Goal: Information Seeking & Learning: Learn about a topic

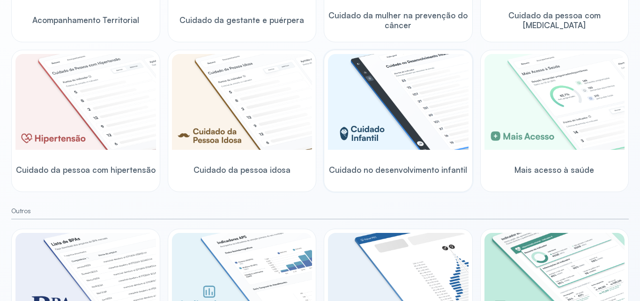
scroll to position [323, 0]
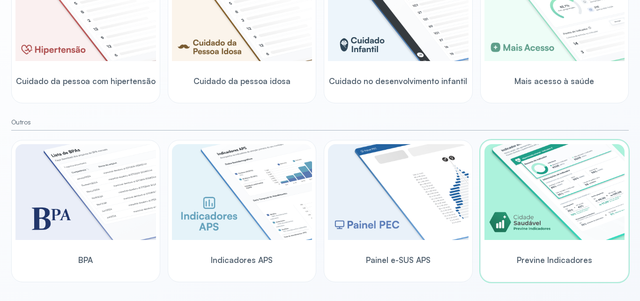
click at [536, 170] on img at bounding box center [555, 192] width 141 height 96
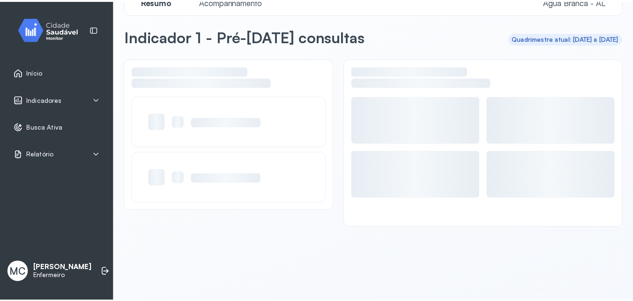
scroll to position [23, 0]
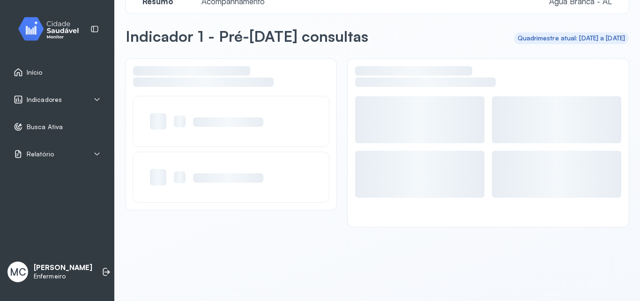
click at [82, 97] on div "Indicadores" at bounding box center [57, 99] width 87 height 9
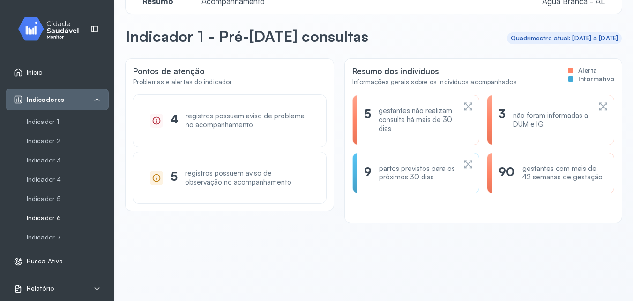
click at [43, 223] on link "Indicador 6" at bounding box center [68, 218] width 82 height 12
click at [247, 2] on span "Acompanhamento" at bounding box center [233, 1] width 75 height 10
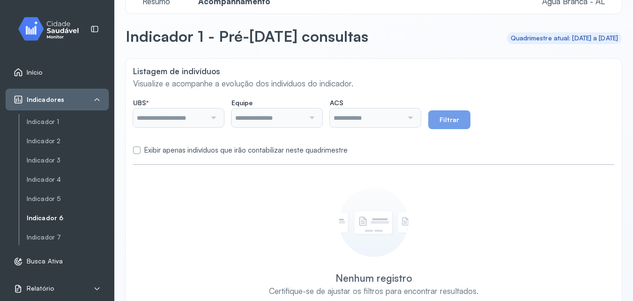
type input "**********"
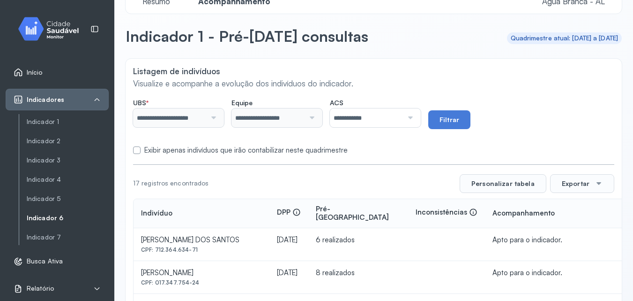
click at [193, 148] on label "Exibir apenas indivíduos que irão contabilizar neste quadrimestre" at bounding box center [245, 150] width 203 height 9
click at [456, 117] on button "Filtrar" at bounding box center [450, 119] width 42 height 19
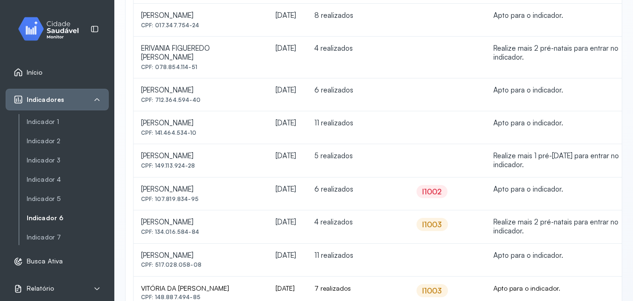
scroll to position [290, 0]
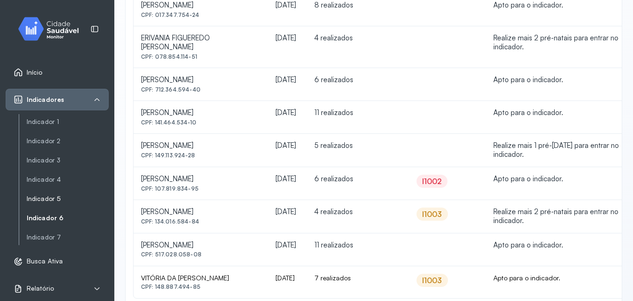
click at [58, 202] on link "Indicador 5" at bounding box center [68, 199] width 82 height 8
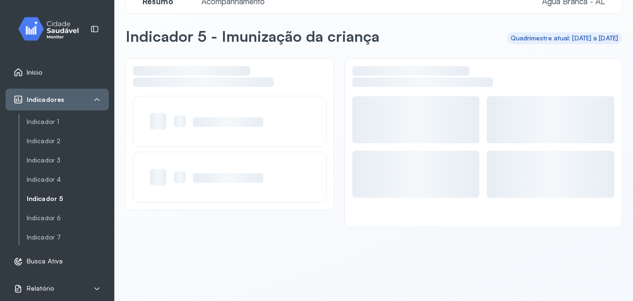
scroll to position [23, 0]
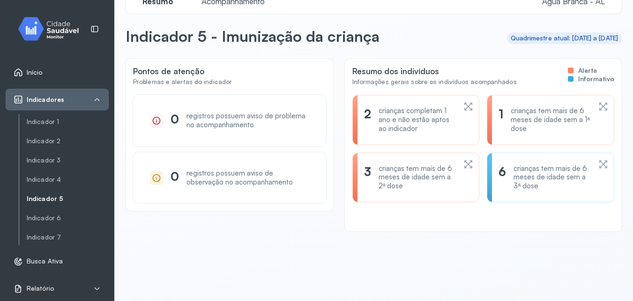
click at [210, 2] on span "Acompanhamento" at bounding box center [233, 1] width 75 height 10
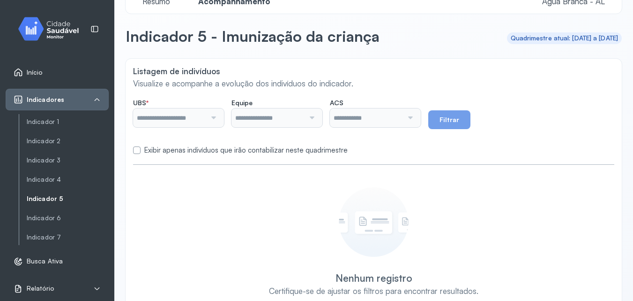
type input "**********"
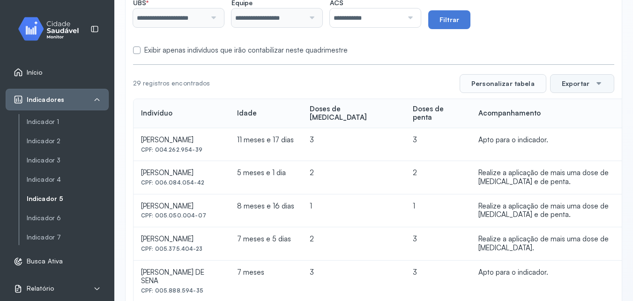
scroll to position [66, 0]
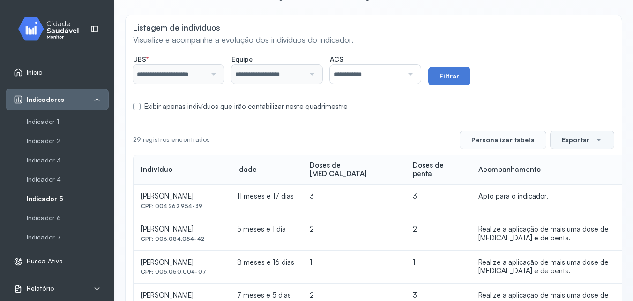
click at [580, 138] on button "Exportar" at bounding box center [582, 139] width 64 height 19
click at [574, 233] on span "PDF" at bounding box center [580, 232] width 13 height 13
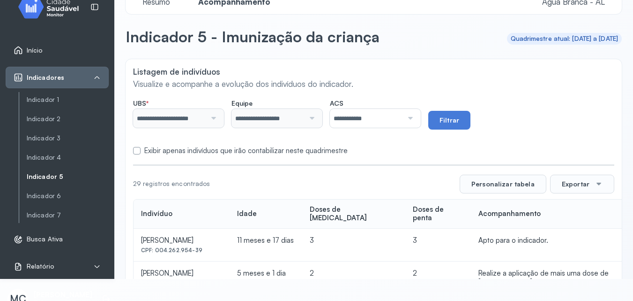
scroll to position [34, 0]
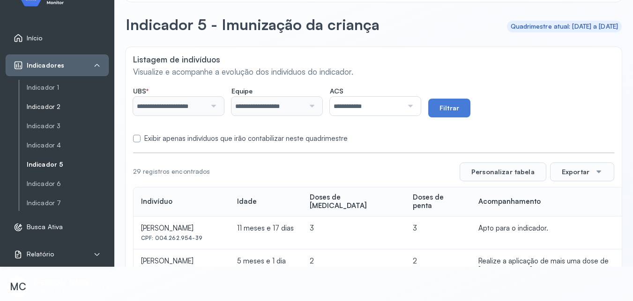
click at [50, 110] on link "Indicador 2" at bounding box center [68, 107] width 82 height 8
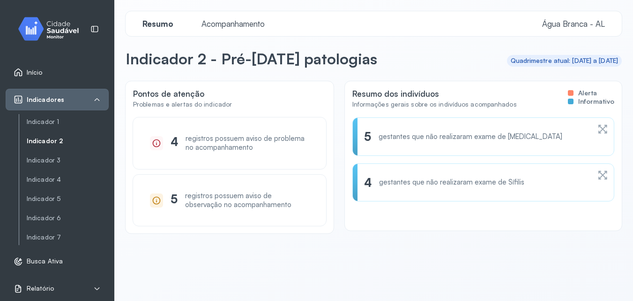
click at [255, 31] on div "Resumo Acompanhamento Água Branca - AL" at bounding box center [374, 23] width 496 height 25
click at [255, 16] on div "Resumo Acompanhamento Água Branca - AL" at bounding box center [374, 23] width 496 height 25
click at [263, 23] on span "Acompanhamento" at bounding box center [233, 24] width 75 height 10
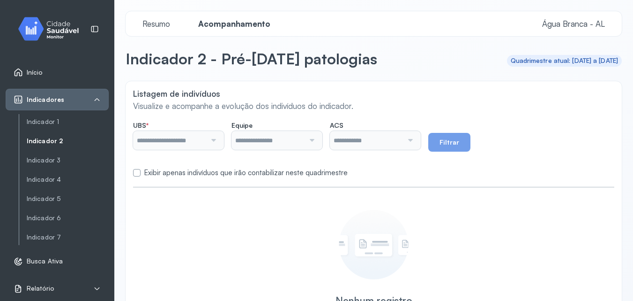
type input "**********"
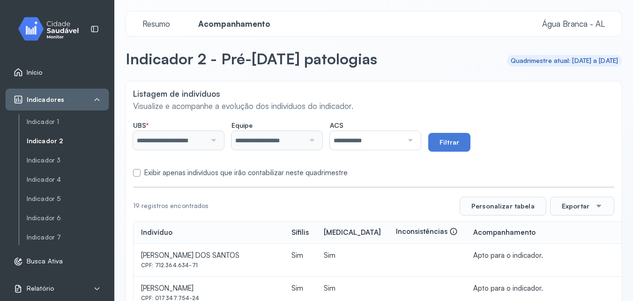
click at [311, 173] on label "Exibir apenas indivíduos que irão contabilizar neste quadrimestre" at bounding box center [245, 172] width 203 height 9
click at [459, 147] on button "Filtrar" at bounding box center [450, 142] width 42 height 19
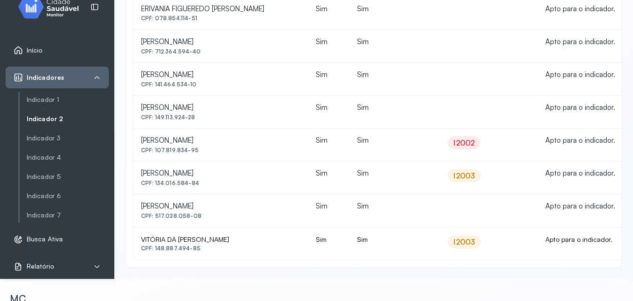
scroll to position [34, 0]
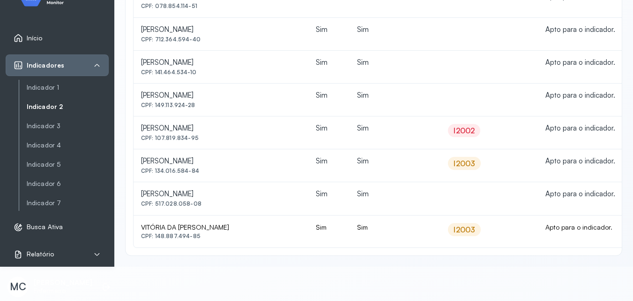
click at [454, 134] on div "I2002" at bounding box center [464, 130] width 21 height 9
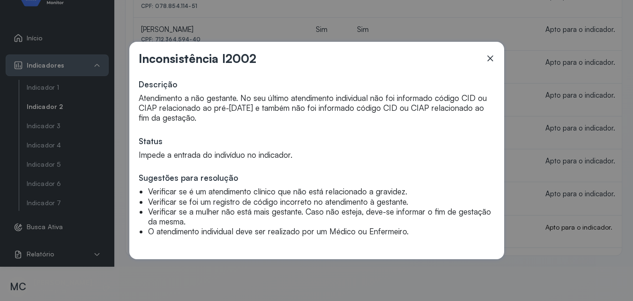
click at [558, 128] on div "Inconsistência I2002 Descrição Atendimento a não gestante. No seu último atendi…" at bounding box center [316, 150] width 633 height 301
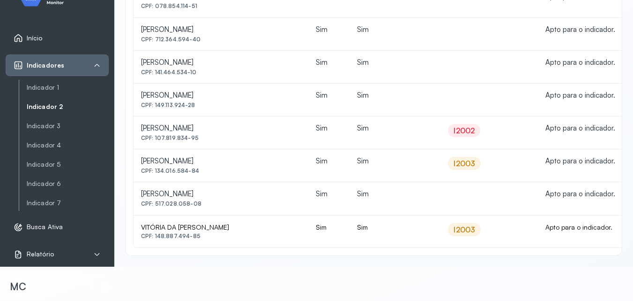
click at [462, 160] on div "I2003" at bounding box center [465, 162] width 22 height 9
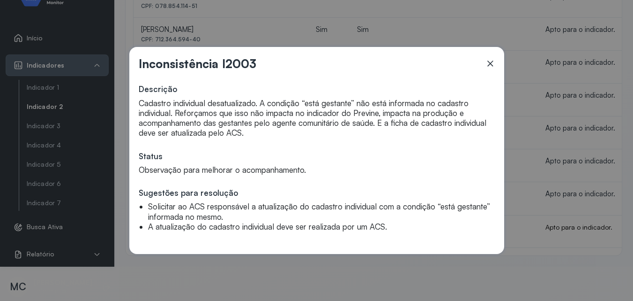
click at [519, 154] on div "Inconsistência I2003 Descrição Cadastro individual desatualizado. A condição “e…" at bounding box center [316, 150] width 633 height 301
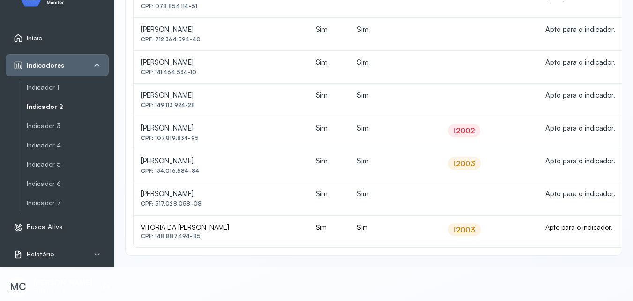
click at [463, 231] on div "I2003" at bounding box center [465, 229] width 22 height 9
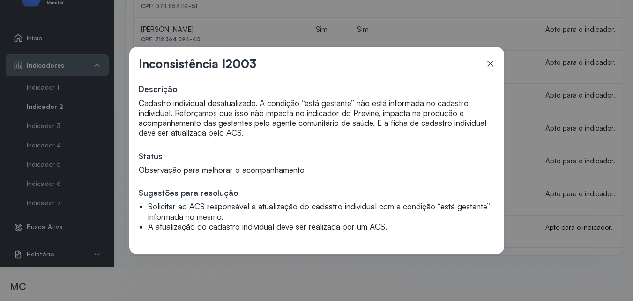
click at [549, 215] on div "Inconsistência I2003 Descrição Cadastro individual desatualizado. A condição “e…" at bounding box center [316, 150] width 633 height 301
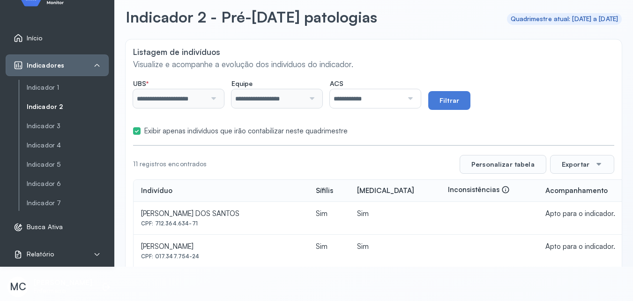
scroll to position [0, 0]
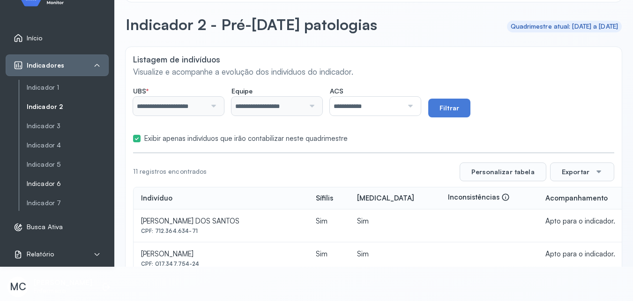
click at [69, 184] on link "Indicador 6" at bounding box center [68, 184] width 82 height 8
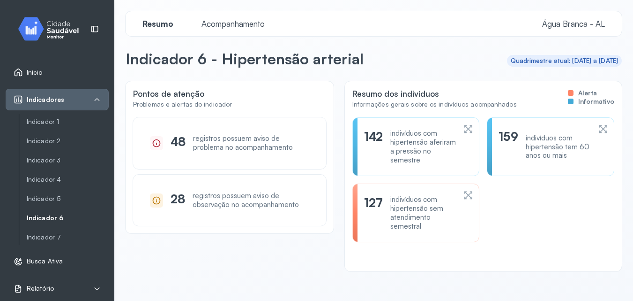
click at [257, 24] on span "Acompanhamento" at bounding box center [233, 24] width 75 height 10
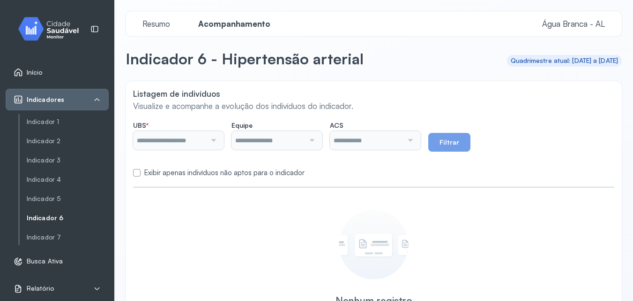
type input "**********"
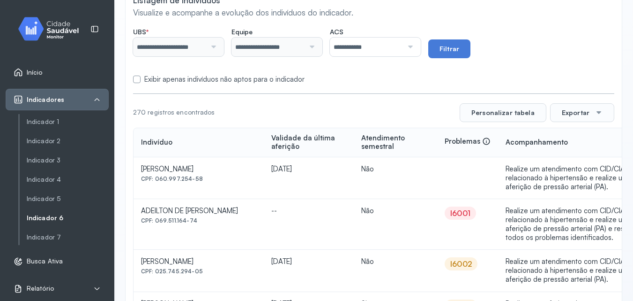
scroll to position [94, 0]
click at [291, 79] on label "Exibir apenas indivíduos não aptos para o indicador" at bounding box center [224, 79] width 160 height 9
click at [461, 45] on button "Filtrar" at bounding box center [450, 48] width 42 height 19
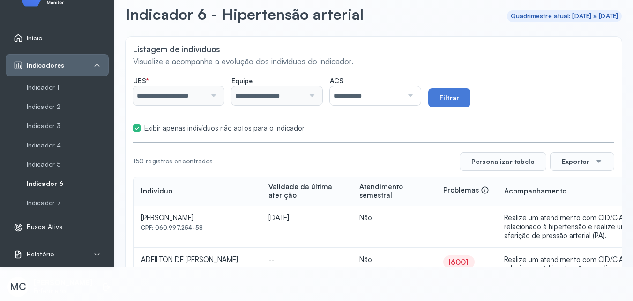
scroll to position [47, 0]
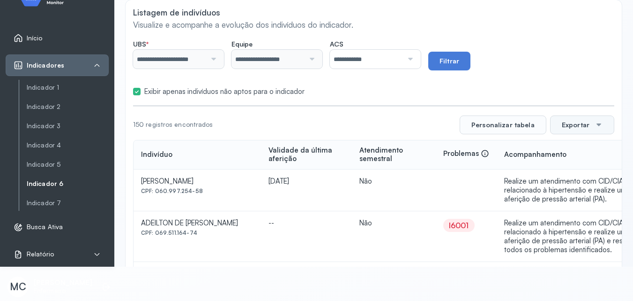
click at [582, 129] on button "Exportar" at bounding box center [582, 124] width 64 height 19
click at [573, 205] on div "PDF" at bounding box center [582, 198] width 56 height 20
click at [71, 200] on link "Indicador 7" at bounding box center [68, 203] width 82 height 8
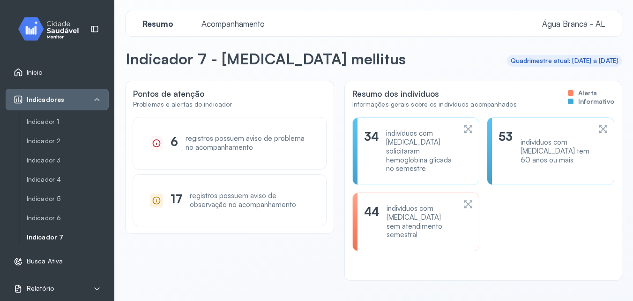
click at [245, 19] on span "Acompanhamento" at bounding box center [233, 24] width 75 height 10
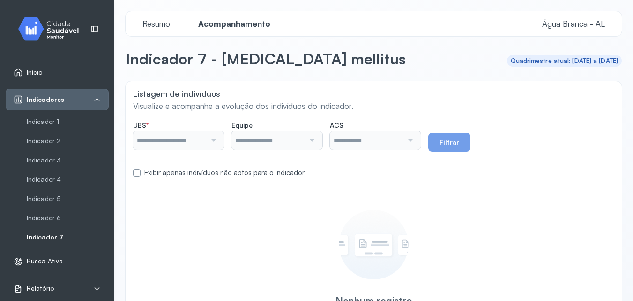
type input "**********"
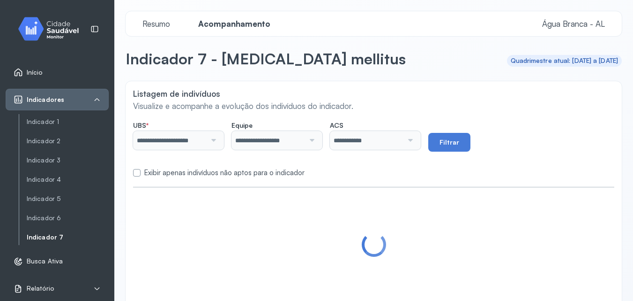
click at [293, 173] on label "Exibir apenas indivíduos não aptos para o indicador" at bounding box center [224, 172] width 160 height 9
click at [454, 137] on button "Filtrar" at bounding box center [450, 142] width 42 height 19
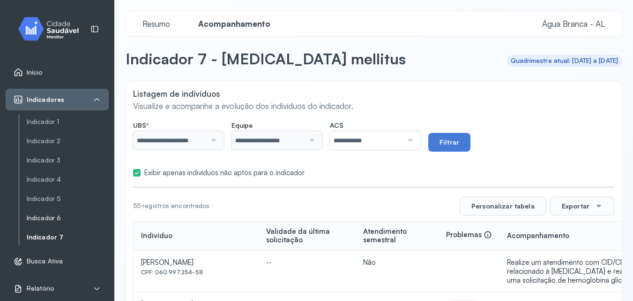
click at [69, 218] on link "Indicador 6" at bounding box center [68, 218] width 82 height 8
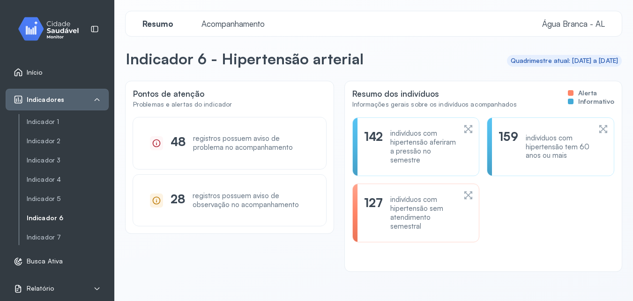
click at [241, 28] on span "Acompanhamento" at bounding box center [233, 24] width 75 height 10
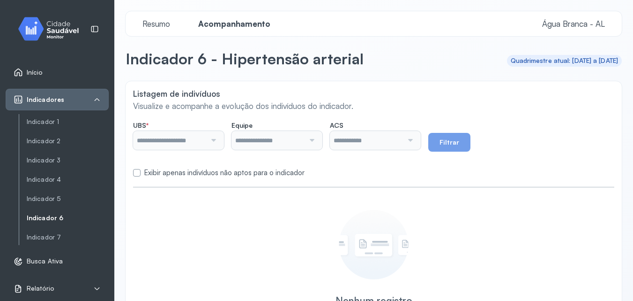
type input "**********"
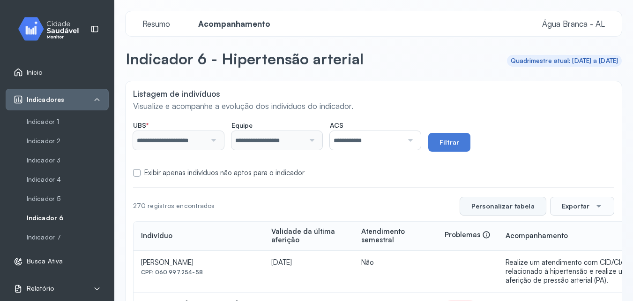
click at [513, 206] on button "Personalizar tabela" at bounding box center [503, 205] width 87 height 19
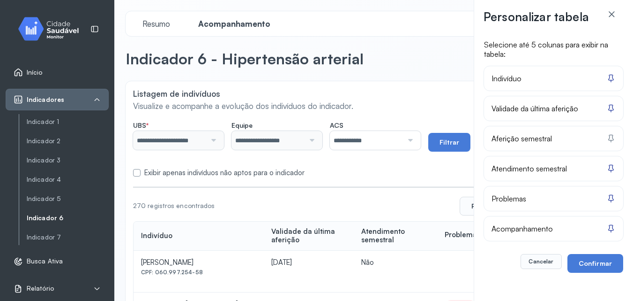
click at [524, 284] on div "Selecione até 5 colunas para exibir na tabela: Indivíduo Validade da última afe…" at bounding box center [554, 161] width 140 height 259
click at [540, 266] on button "Cancelar" at bounding box center [541, 261] width 41 height 15
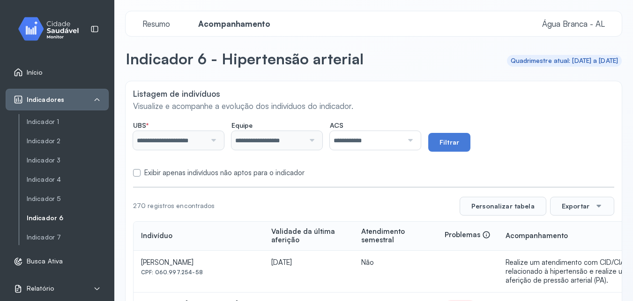
click at [181, 176] on label "Exibir apenas indivíduos não aptos para o indicador" at bounding box center [224, 172] width 160 height 9
click at [479, 140] on div "**********" at bounding box center [373, 136] width 481 height 30
click at [59, 232] on link "Indicador 7" at bounding box center [68, 237] width 82 height 12
click at [68, 235] on link "Indicador 7" at bounding box center [68, 237] width 82 height 8
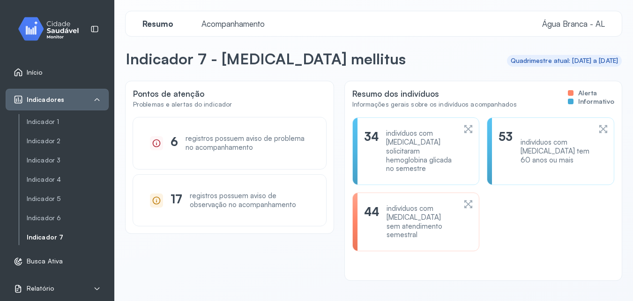
click at [210, 25] on span "Acompanhamento" at bounding box center [233, 24] width 75 height 10
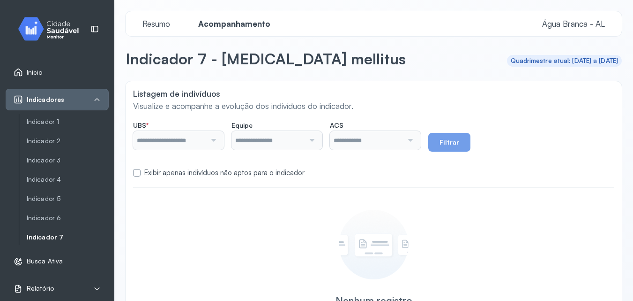
type input "**********"
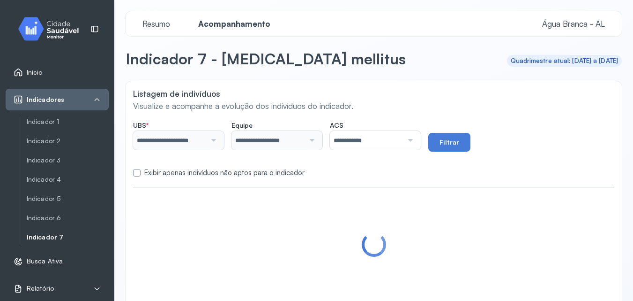
click at [137, 173] on label at bounding box center [137, 173] width 8 height 8
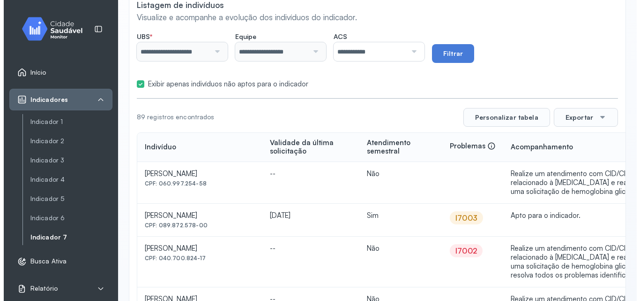
scroll to position [94, 0]
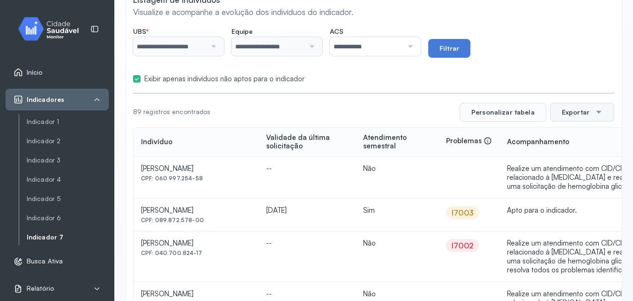
click at [580, 111] on button "Exportar" at bounding box center [582, 112] width 64 height 19
click at [565, 229] on div "PDF" at bounding box center [582, 233] width 56 height 20
click at [45, 31] on img at bounding box center [52, 29] width 84 height 28
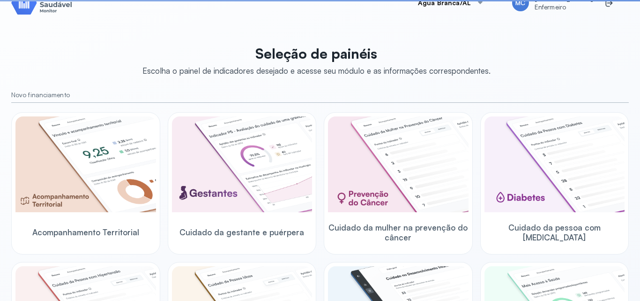
scroll to position [94, 0]
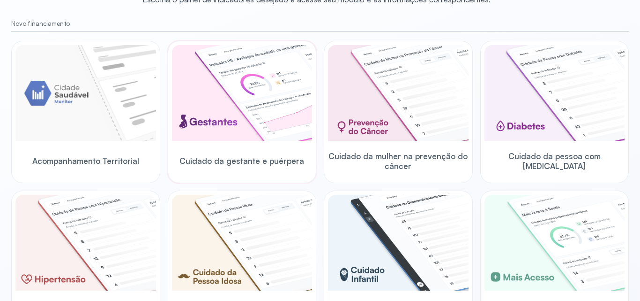
click at [281, 102] on img at bounding box center [242, 93] width 141 height 96
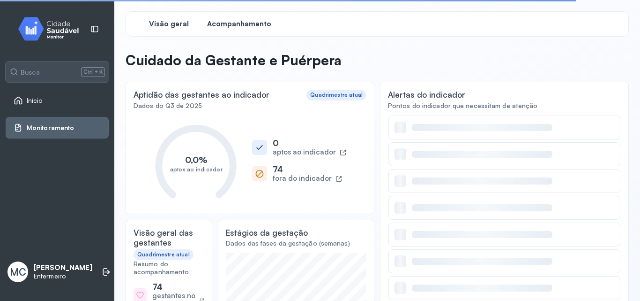
click at [246, 24] on span "Acompanhamento" at bounding box center [239, 24] width 64 height 9
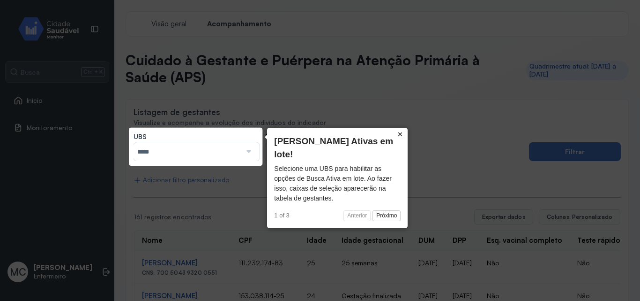
click at [402, 128] on button "×" at bounding box center [400, 134] width 15 height 13
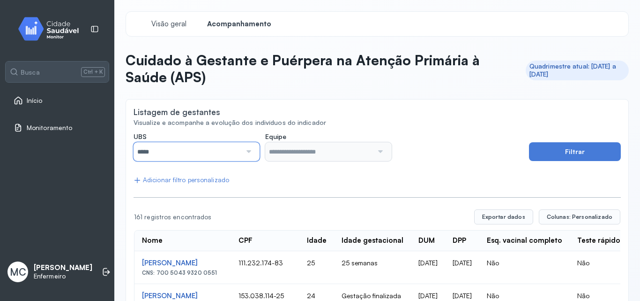
click at [239, 148] on input "*****" at bounding box center [188, 151] width 108 height 19
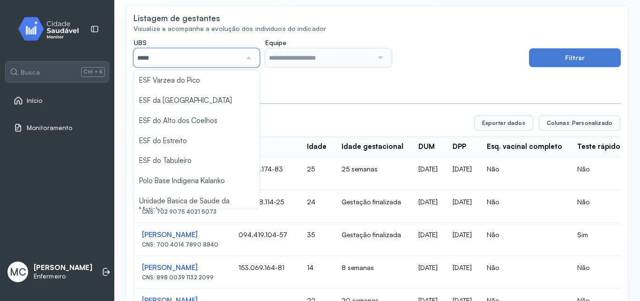
scroll to position [120, 0]
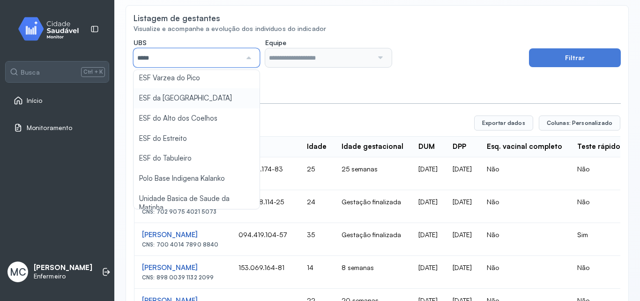
type input "*****"
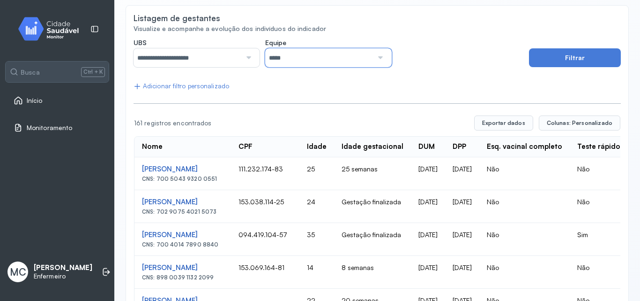
click at [323, 59] on input "*****" at bounding box center [319, 57] width 108 height 19
click at [589, 59] on button "Filtrar" at bounding box center [575, 57] width 92 height 19
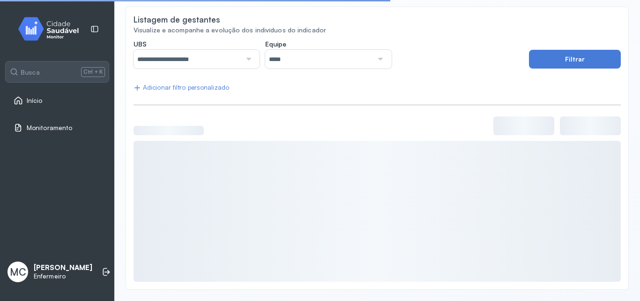
click at [215, 87] on div "Adicionar filtro personalizado" at bounding box center [182, 87] width 96 height 8
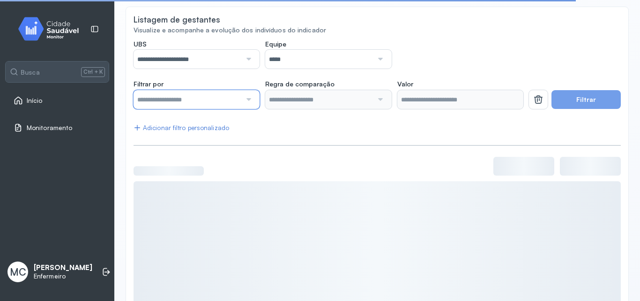
click at [231, 99] on input "text" at bounding box center [188, 99] width 108 height 19
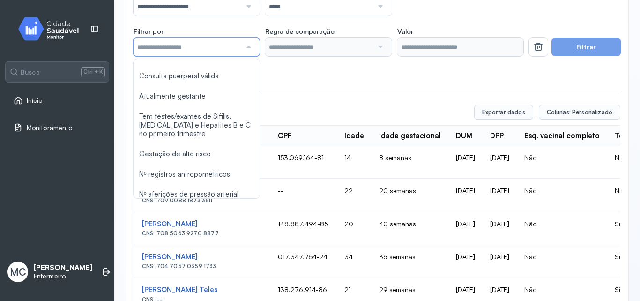
scroll to position [45, 0]
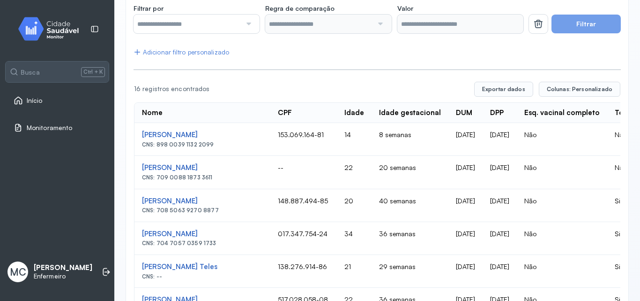
scroll to position [0, 0]
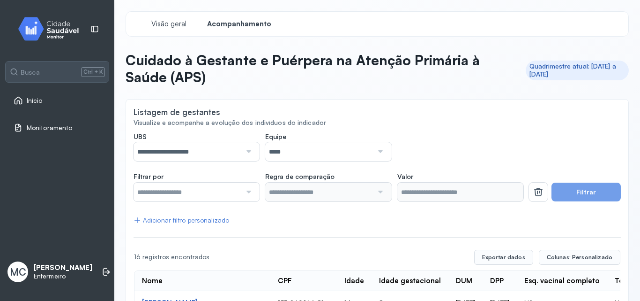
click at [49, 107] on div "Início" at bounding box center [57, 101] width 103 height 22
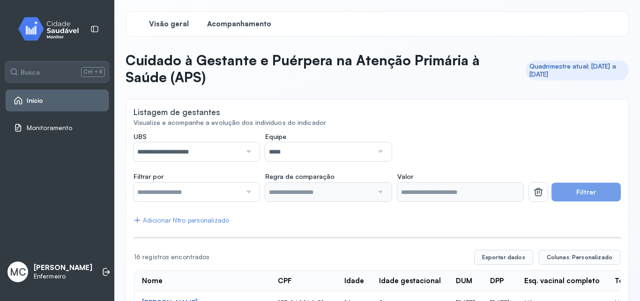
click at [158, 20] on span "Visão geral" at bounding box center [169, 24] width 40 height 9
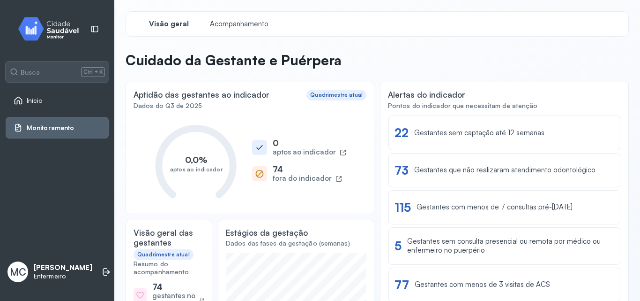
click at [55, 28] on img at bounding box center [52, 29] width 84 height 28
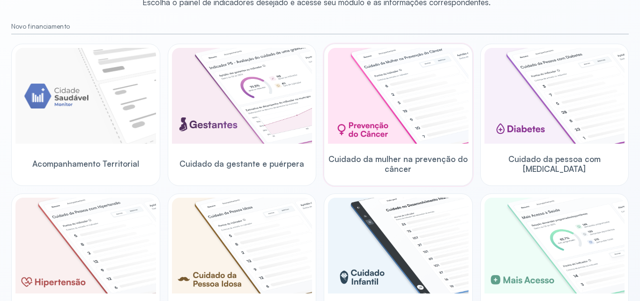
scroll to position [94, 0]
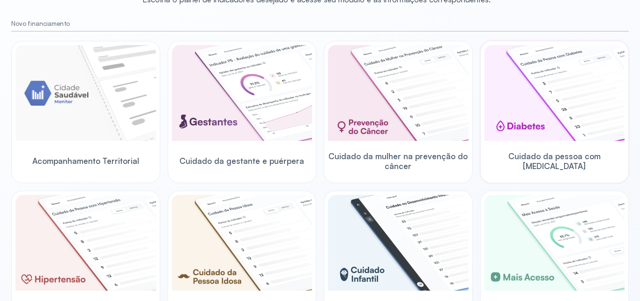
click at [555, 114] on img at bounding box center [555, 93] width 141 height 96
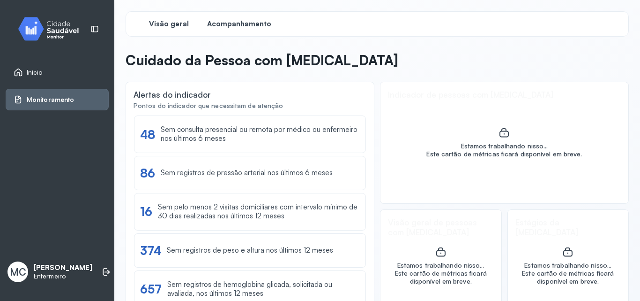
click at [263, 21] on span "Acompanhamento" at bounding box center [239, 24] width 64 height 9
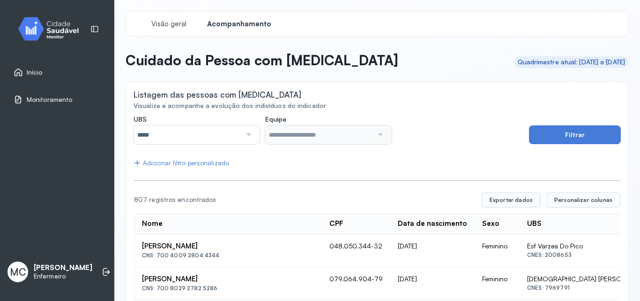
click at [241, 137] on div at bounding box center [247, 134] width 13 height 19
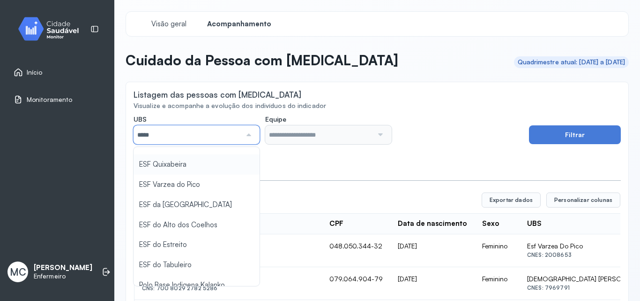
scroll to position [94, 0]
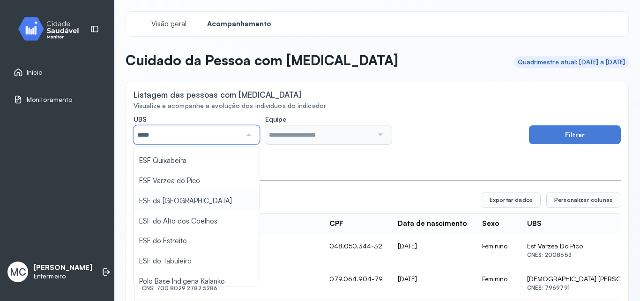
type input "*****"
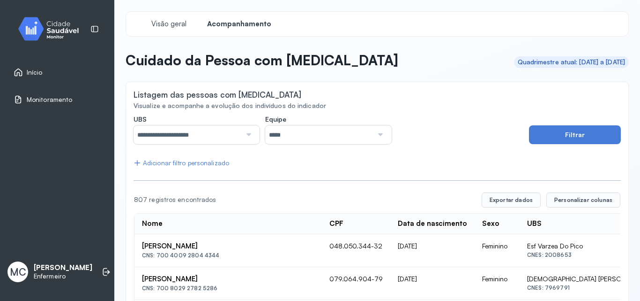
click at [313, 136] on input "*****" at bounding box center [319, 134] width 108 height 19
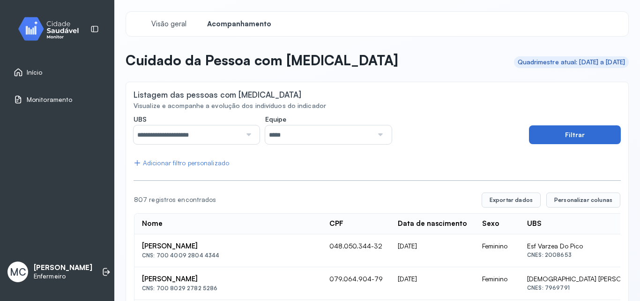
click at [535, 135] on button "Filtrar" at bounding box center [575, 134] width 92 height 19
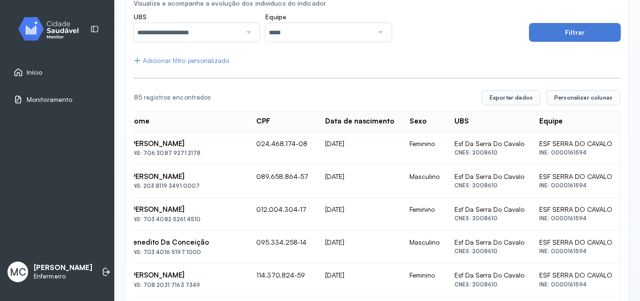
scroll to position [0, 0]
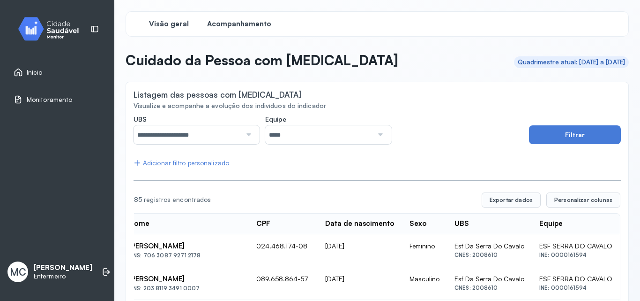
click at [158, 24] on span "Visão geral" at bounding box center [169, 24] width 40 height 9
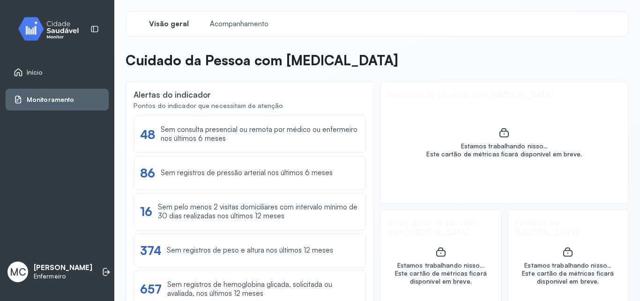
click at [60, 28] on img at bounding box center [52, 29] width 84 height 28
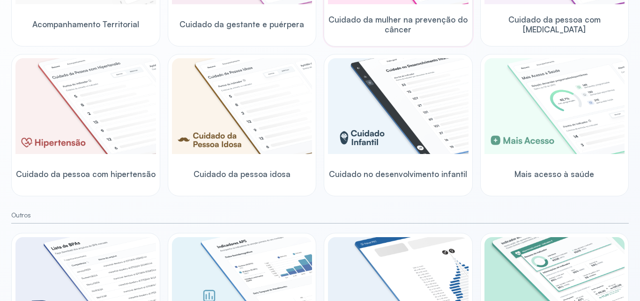
scroll to position [229, 0]
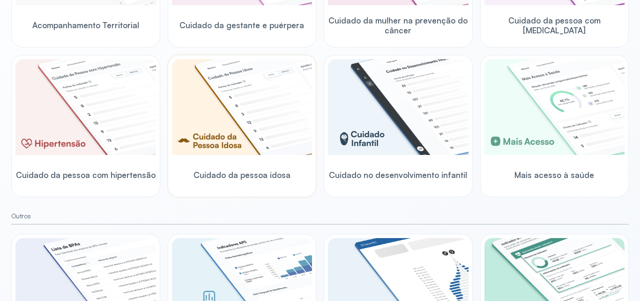
click at [275, 144] on img at bounding box center [242, 107] width 141 height 96
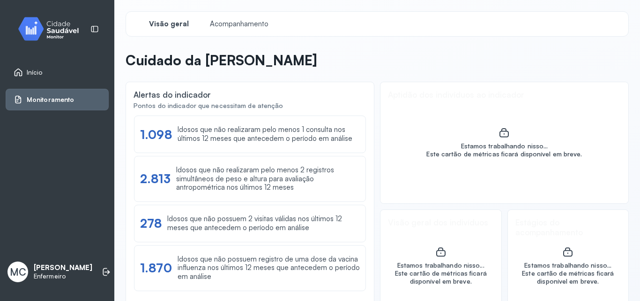
click at [233, 15] on div "Visão geral Acompanhamento" at bounding box center [378, 23] width 504 height 25
click at [234, 21] on span "Acompanhamento" at bounding box center [239, 24] width 64 height 9
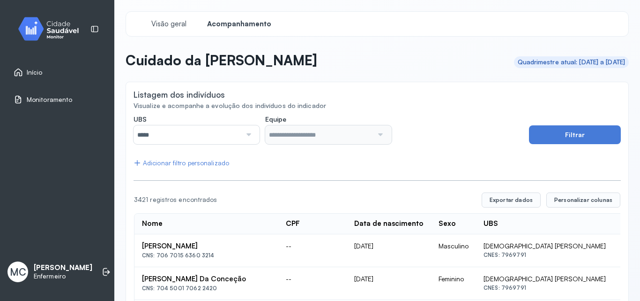
click at [236, 141] on input "*****" at bounding box center [188, 134] width 108 height 19
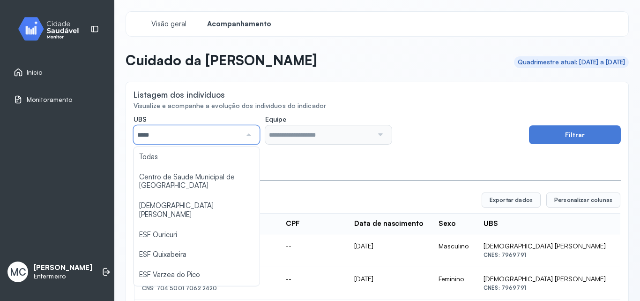
type input "*****"
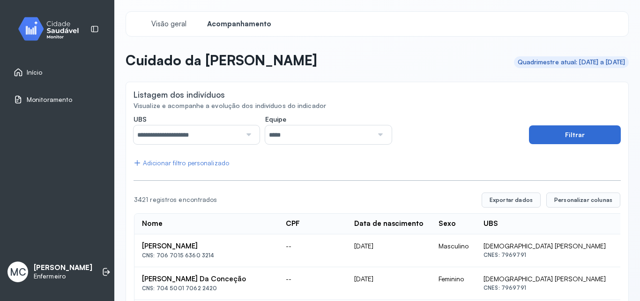
click at [564, 128] on button "Filtrar" at bounding box center [575, 134] width 92 height 19
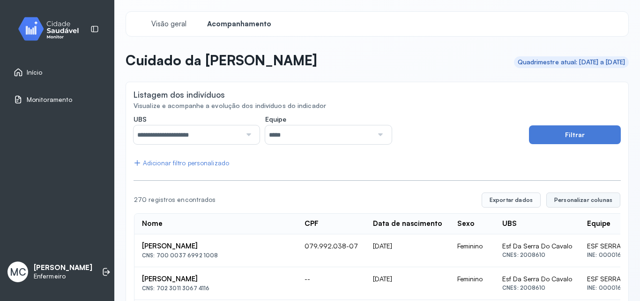
click at [571, 199] on span "Personalizar colunas" at bounding box center [584, 200] width 58 height 8
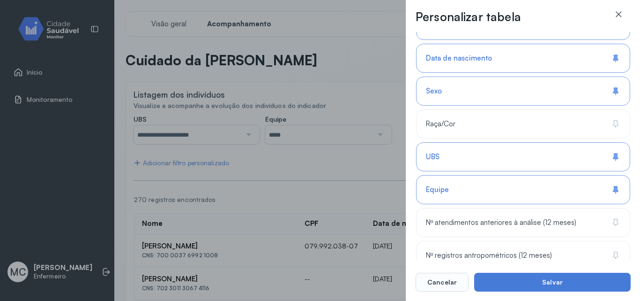
scroll to position [141, 0]
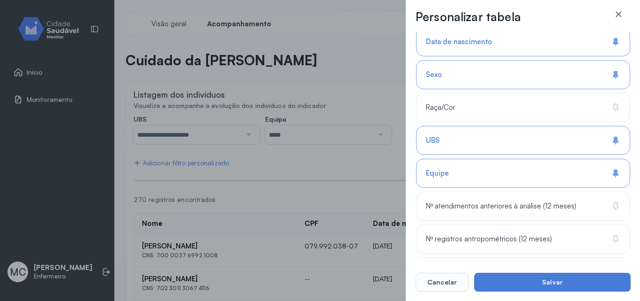
click at [611, 139] on icon at bounding box center [615, 139] width 9 height 9
click at [610, 167] on div "Equipe" at bounding box center [523, 172] width 214 height 29
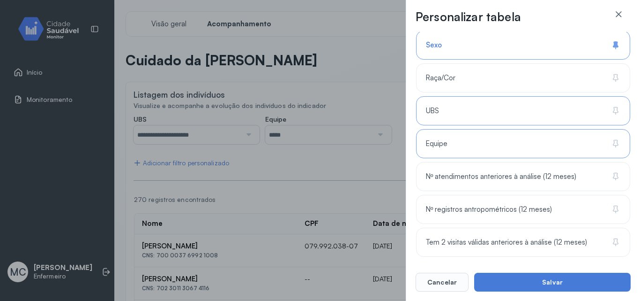
scroll to position [204, 0]
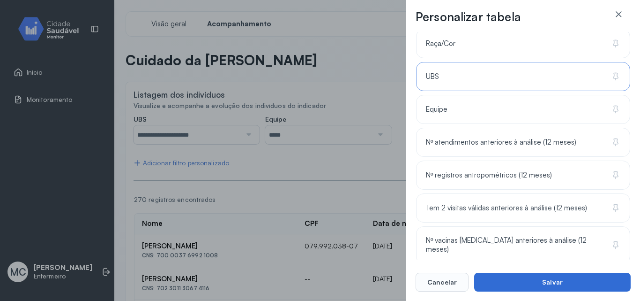
click at [536, 285] on button "Salvar" at bounding box center [552, 281] width 157 height 19
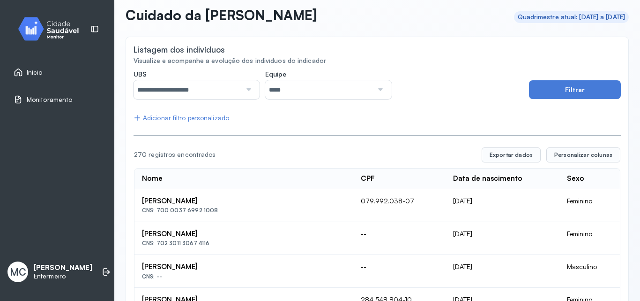
scroll to position [0, 0]
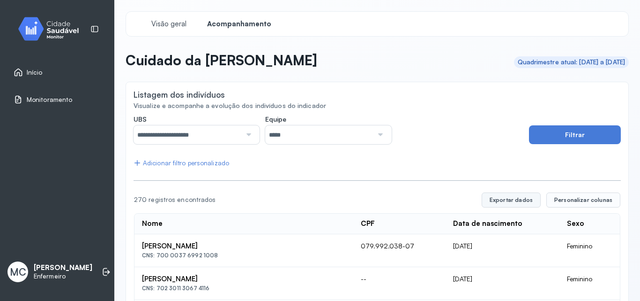
click at [520, 202] on button "Exportar dados" at bounding box center [511, 199] width 59 height 15
click at [59, 27] on img at bounding box center [52, 29] width 84 height 28
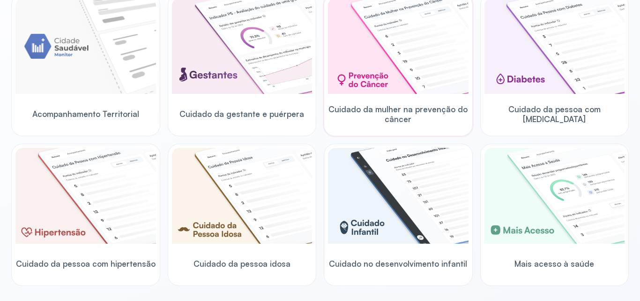
scroll to position [323, 0]
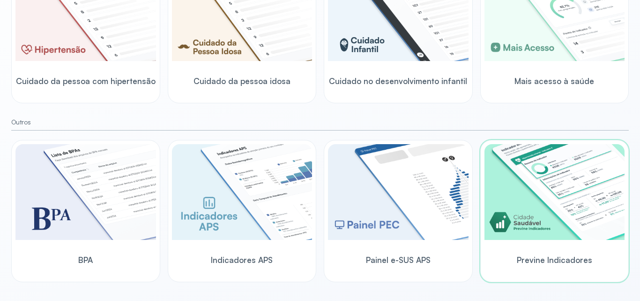
click at [530, 234] on img at bounding box center [555, 192] width 141 height 96
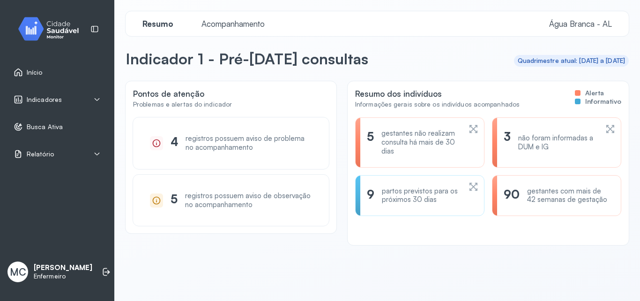
click at [89, 158] on div "Relatório" at bounding box center [57, 153] width 87 height 9
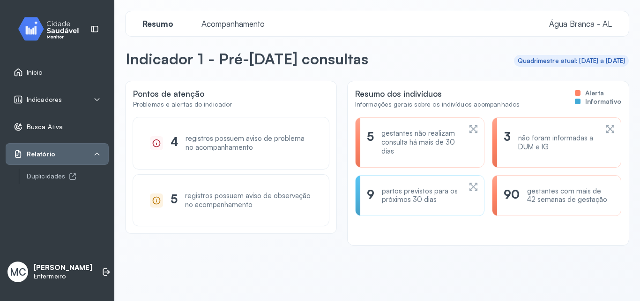
click at [75, 131] on link "Busca Ativa" at bounding box center [57, 126] width 87 height 9
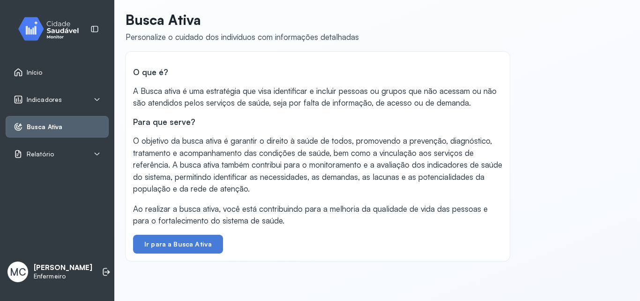
click at [83, 103] on div "Indicadores" at bounding box center [57, 99] width 87 height 9
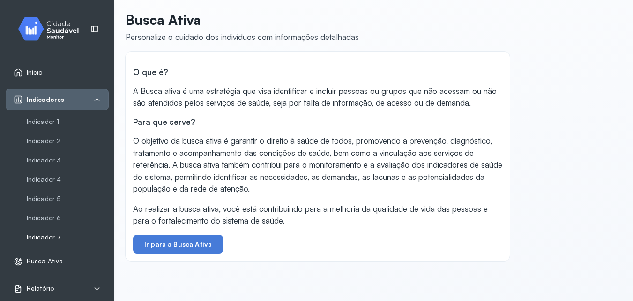
click at [65, 236] on link "Indicador 7" at bounding box center [68, 237] width 82 height 8
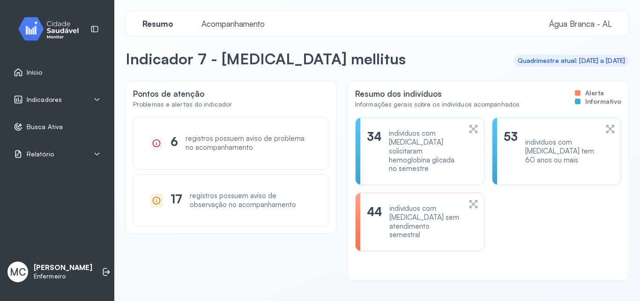
click at [560, 64] on div "Quadrimestre atual: [DATE] a [DATE]" at bounding box center [572, 61] width 108 height 8
click at [560, 63] on div "Quadrimestre atual: [DATE] a [DATE]" at bounding box center [572, 61] width 108 height 8
click at [85, 154] on div "Relatório" at bounding box center [57, 153] width 87 height 9
